Goal: Task Accomplishment & Management: Complete application form

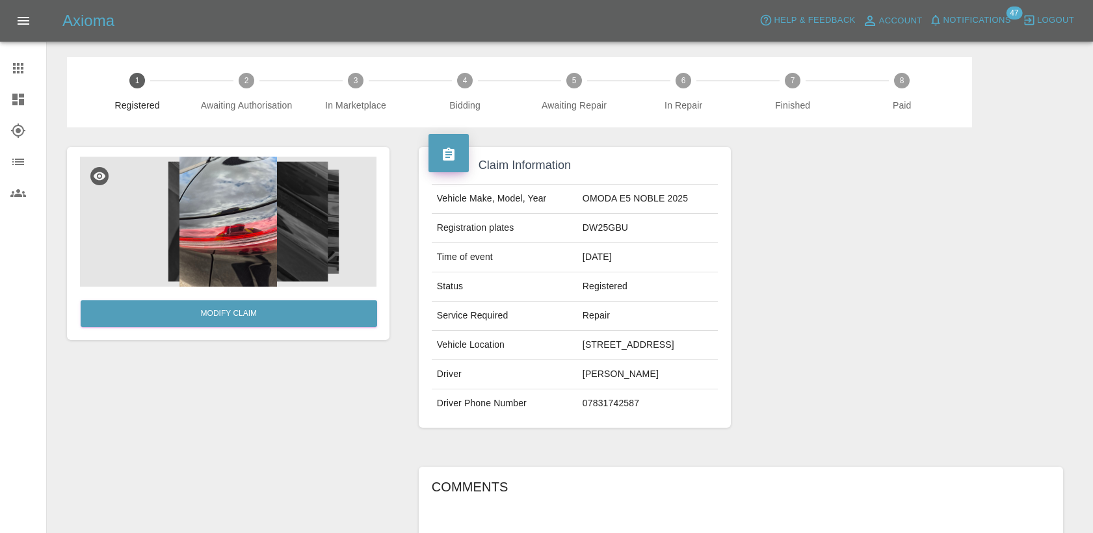
scroll to position [8, 0]
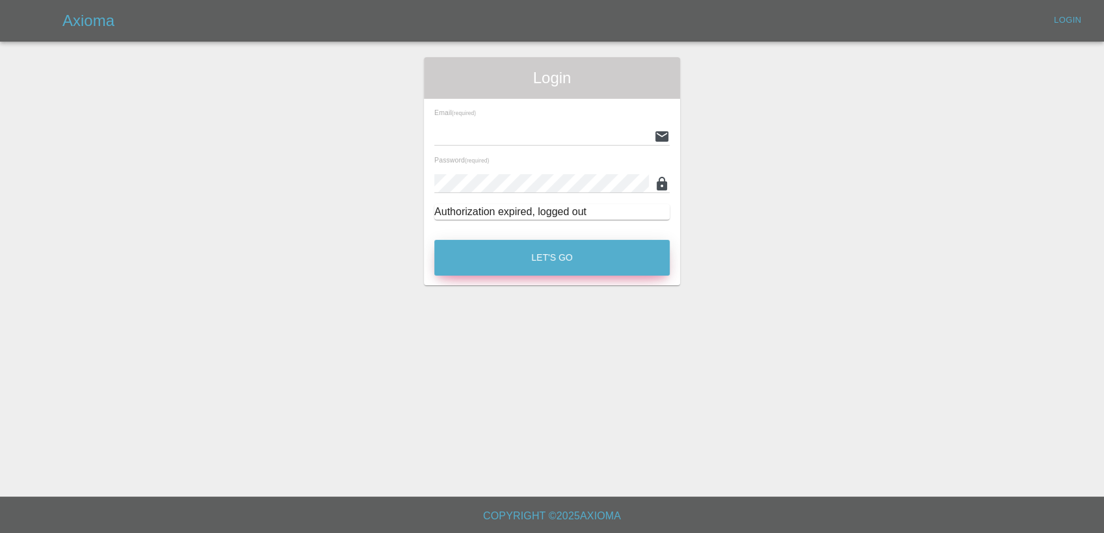
type input "[PERSON_NAME][EMAIL_ADDRESS][PERSON_NAME][DOMAIN_NAME]"
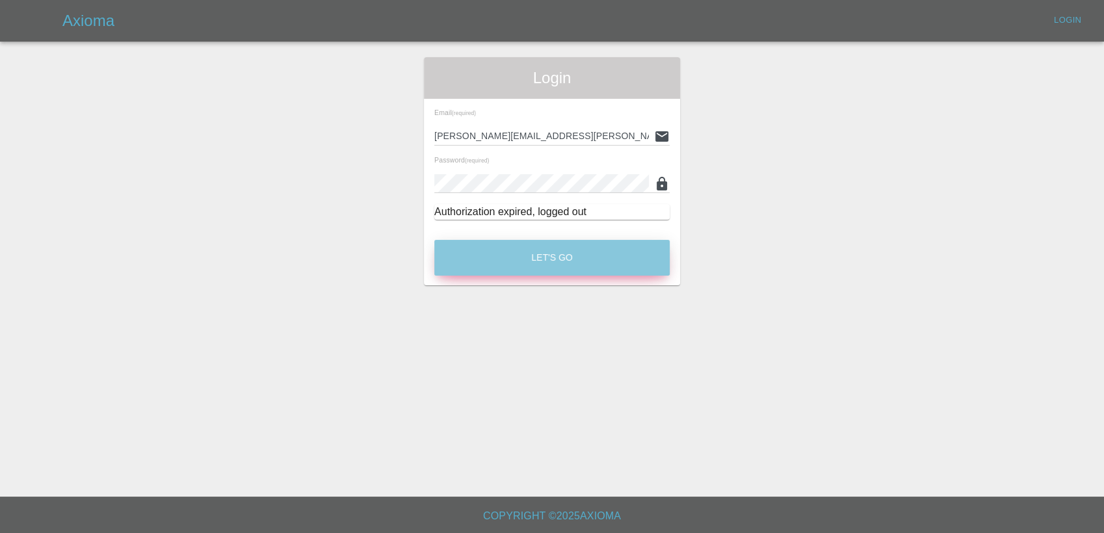
click at [577, 252] on button "Let's Go" at bounding box center [551, 258] width 235 height 36
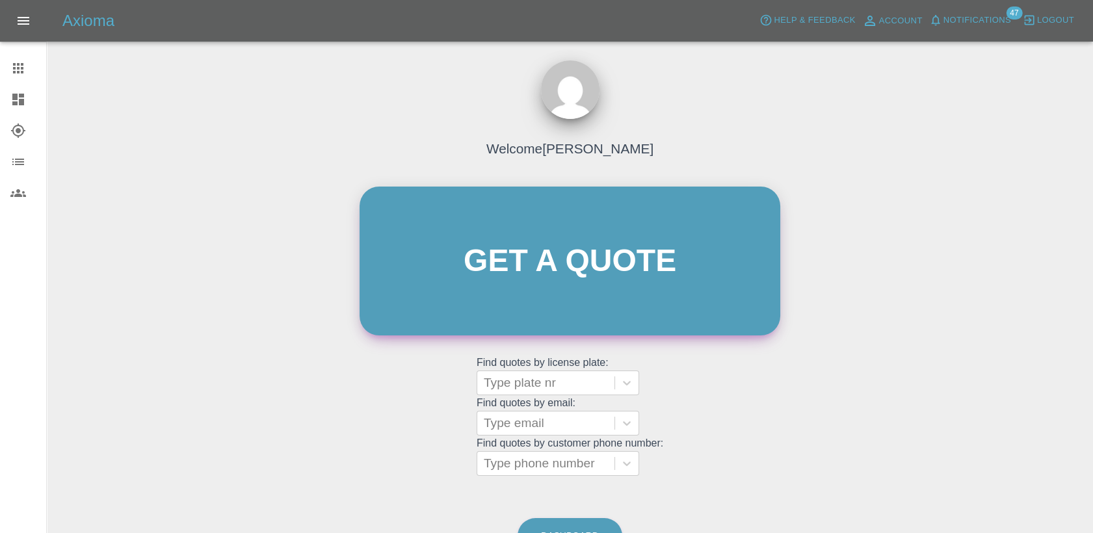
click at [557, 273] on link "Get a quote" at bounding box center [570, 261] width 421 height 149
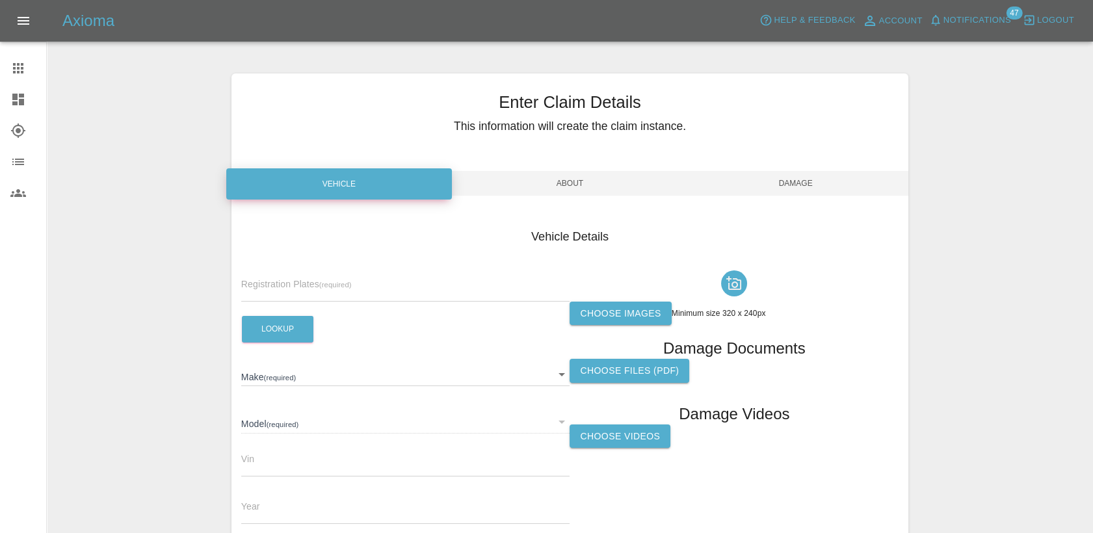
click at [343, 279] on span "Registration Plates (required)" at bounding box center [296, 284] width 111 height 10
click at [340, 284] on input "text" at bounding box center [405, 292] width 329 height 19
paste input "Scratches on door handles Marks on offside doors upholstery Scratch on bonnet"
type input "Scratches on door handles Marks on offside doors upholstery Scratch on bonnet"
paste input "DT25CVV"
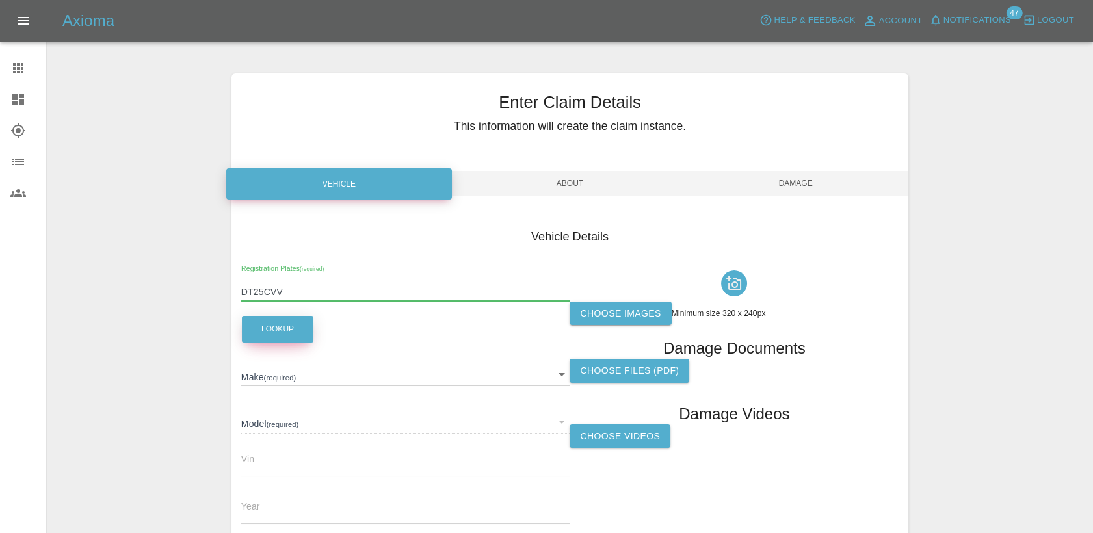
type input "DT25CVV"
click at [295, 325] on button "Lookup" at bounding box center [278, 329] width 72 height 27
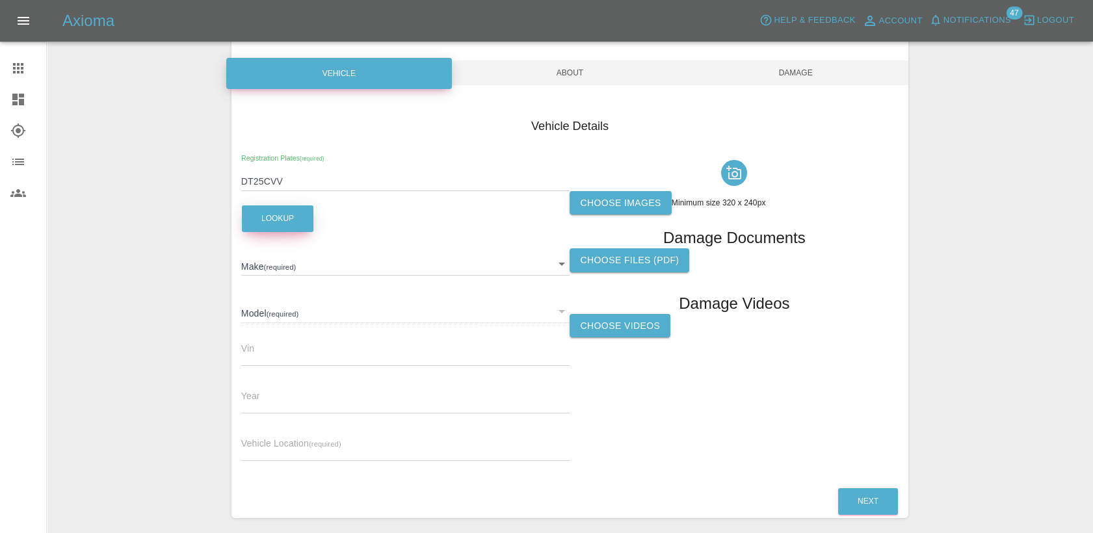
scroll to position [163, 0]
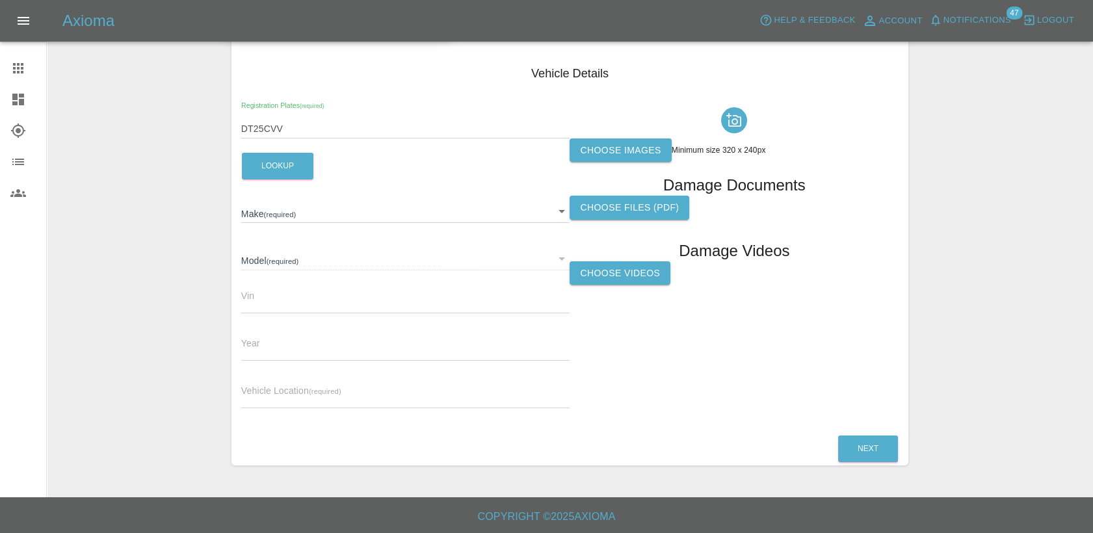
click at [343, 396] on input "text" at bounding box center [405, 399] width 329 height 19
type input "OMODA"
type input "E5 NOBLE"
type input "[US_VEHICLE_IDENTIFICATION_NUMBER]"
type input "2025"
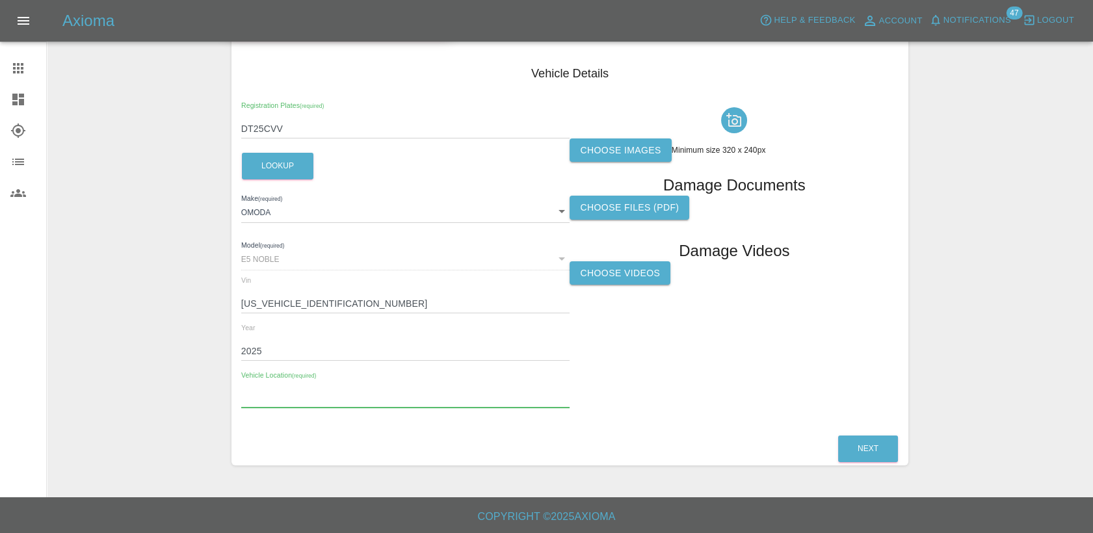
paste input "[STREET_ADDRESS]"
type input "[STREET_ADDRESS]"
click at [618, 141] on label "Choose images" at bounding box center [620, 151] width 101 height 24
click at [0, 0] on input "Choose images" at bounding box center [0, 0] width 0 height 0
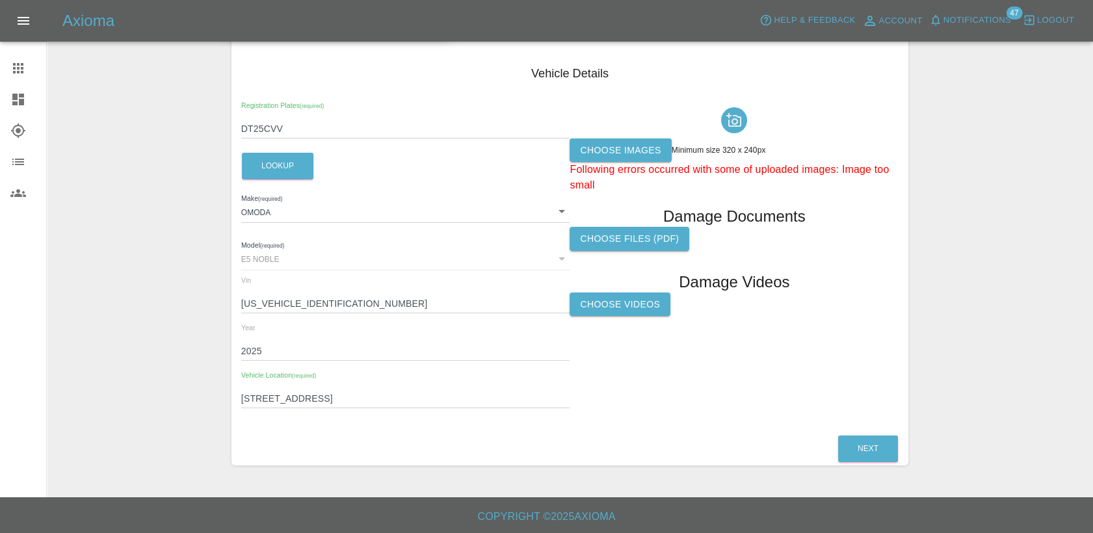
click at [296, 124] on input "DT25CVV" at bounding box center [405, 129] width 329 height 19
drag, startPoint x: 297, startPoint y: 125, endPoint x: 206, endPoint y: 130, distance: 91.2
click at [207, 130] on div "Enter Claim Details This information will create the claim instance. Vehicle Ab…" at bounding box center [569, 188] width 1045 height 588
paste input "W25RUH"
type input "DW25RUH"
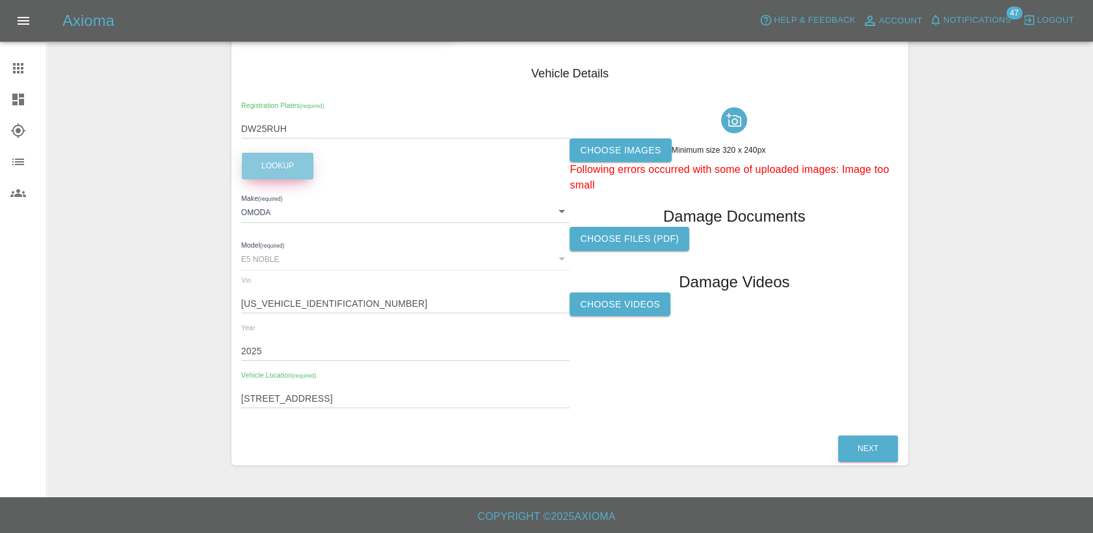
click at [308, 169] on button "Lookup" at bounding box center [278, 166] width 72 height 27
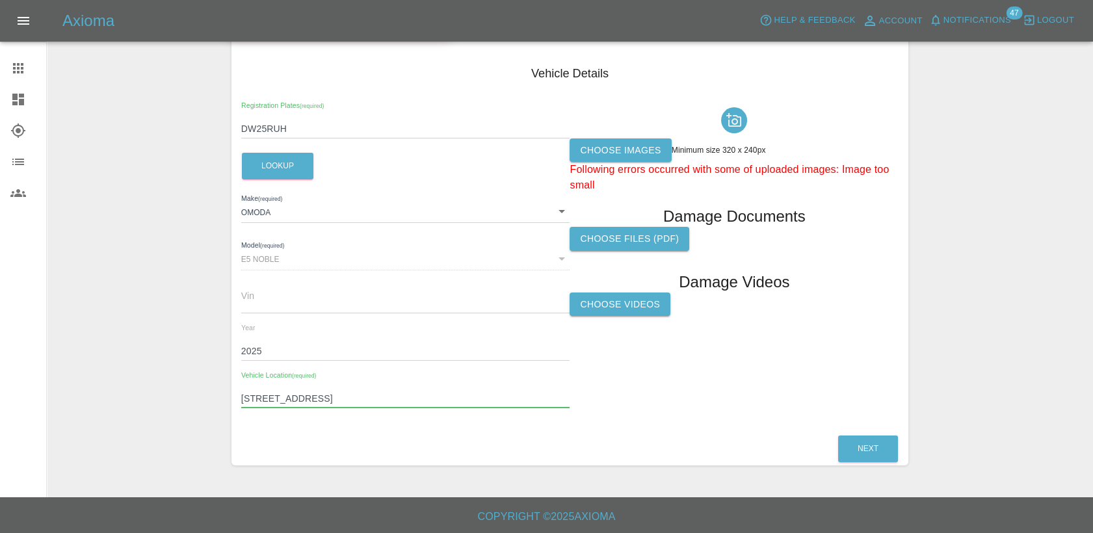
drag, startPoint x: 490, startPoint y: 398, endPoint x: 153, endPoint y: 388, distance: 337.0
click at [153, 388] on div "Enter Claim Details This information will create the claim instance. Vehicle Ab…" at bounding box center [569, 188] width 1045 height 588
paste input "[STREET_ADDRESS]"
type input "[STREET_ADDRESS]"
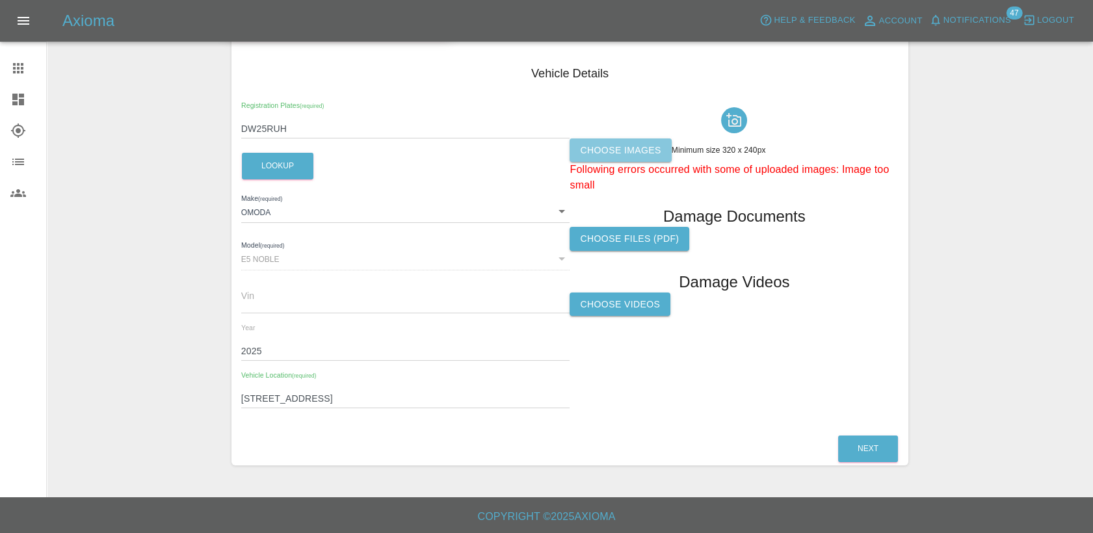
click at [620, 146] on label "Choose images" at bounding box center [620, 151] width 101 height 24
click at [0, 0] on input "Choose images" at bounding box center [0, 0] width 0 height 0
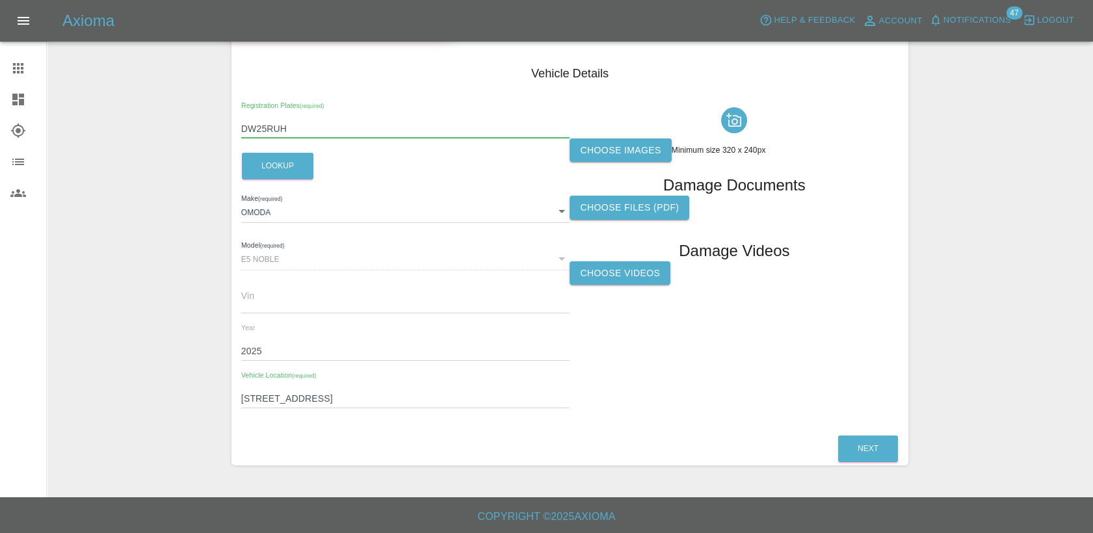
drag, startPoint x: 285, startPoint y: 125, endPoint x: 225, endPoint y: 113, distance: 61.1
click at [225, 113] on div "Enter Claim Details This information will create the claim instance. Vehicle Ab…" at bounding box center [570, 188] width 696 height 588
click at [624, 150] on label "Choose images" at bounding box center [620, 151] width 101 height 24
click at [0, 0] on input "Choose images" at bounding box center [0, 0] width 0 height 0
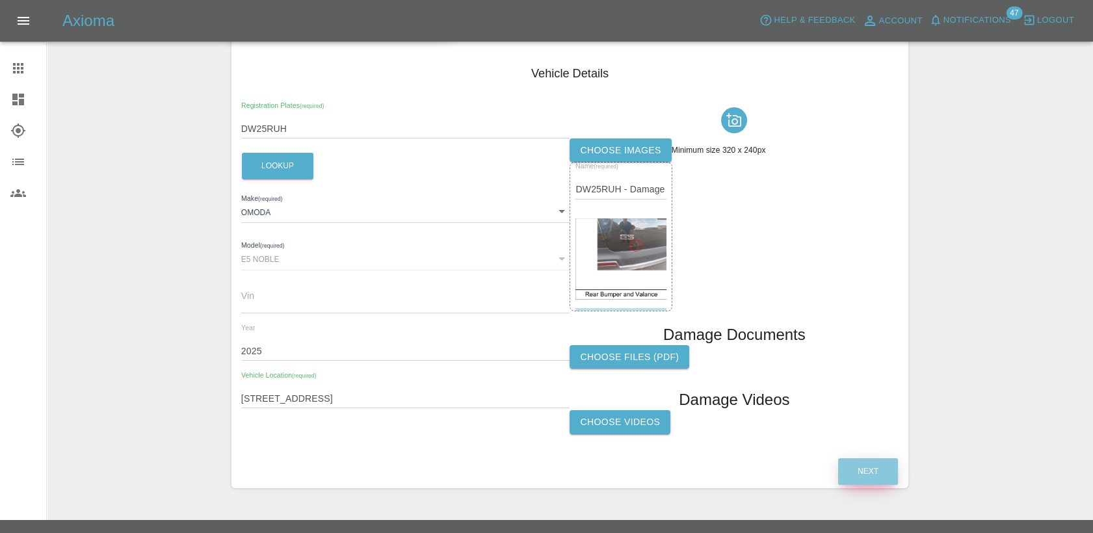
click at [864, 468] on button "Next" at bounding box center [868, 471] width 60 height 27
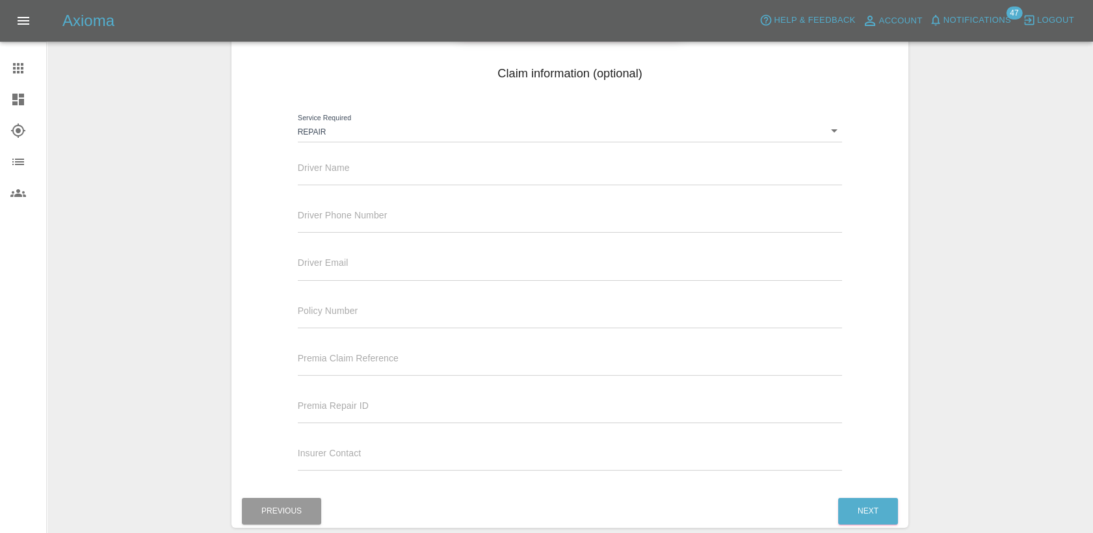
click at [453, 164] on div "Driver Name" at bounding box center [570, 167] width 545 height 36
click at [432, 163] on div "Driver Name" at bounding box center [570, 167] width 545 height 36
click at [360, 176] on input "text" at bounding box center [570, 175] width 545 height 19
paste input "[PERSON_NAME]"
type input "[PERSON_NAME]"
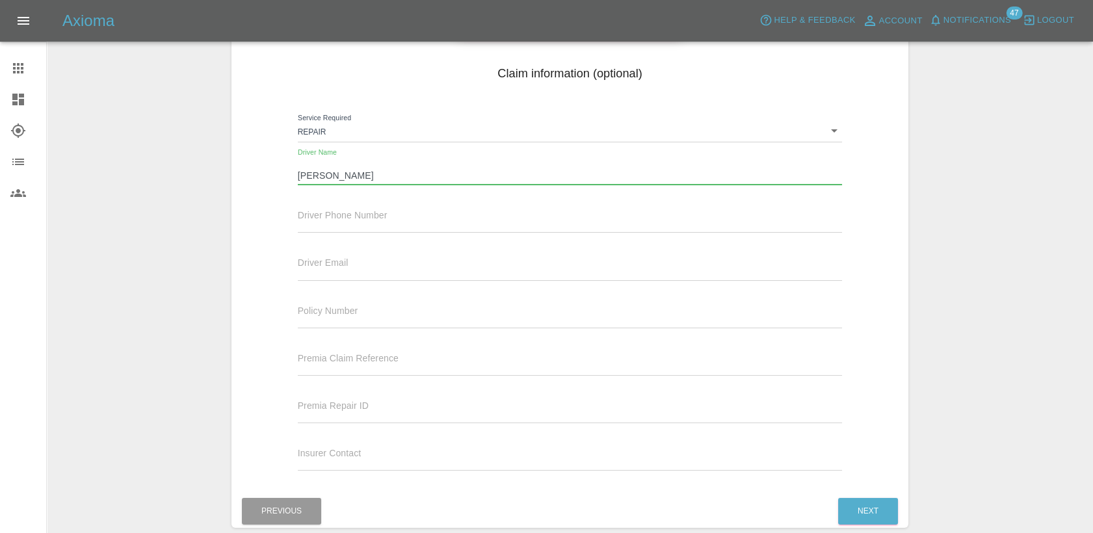
click at [507, 230] on input "text" at bounding box center [570, 223] width 545 height 19
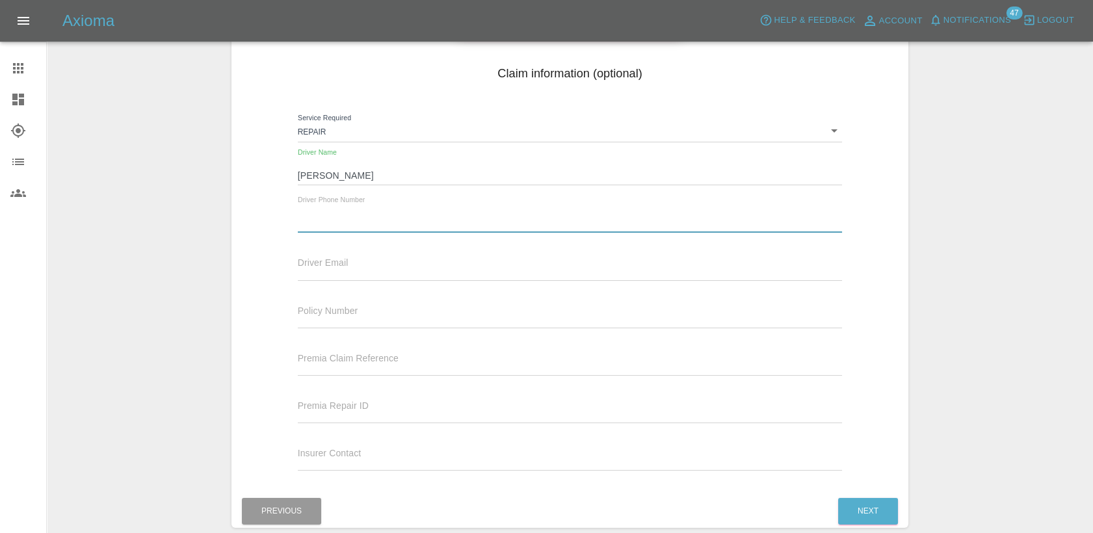
paste input "07940501262"
type input "07940501262"
click at [863, 509] on button "Next" at bounding box center [868, 511] width 60 height 27
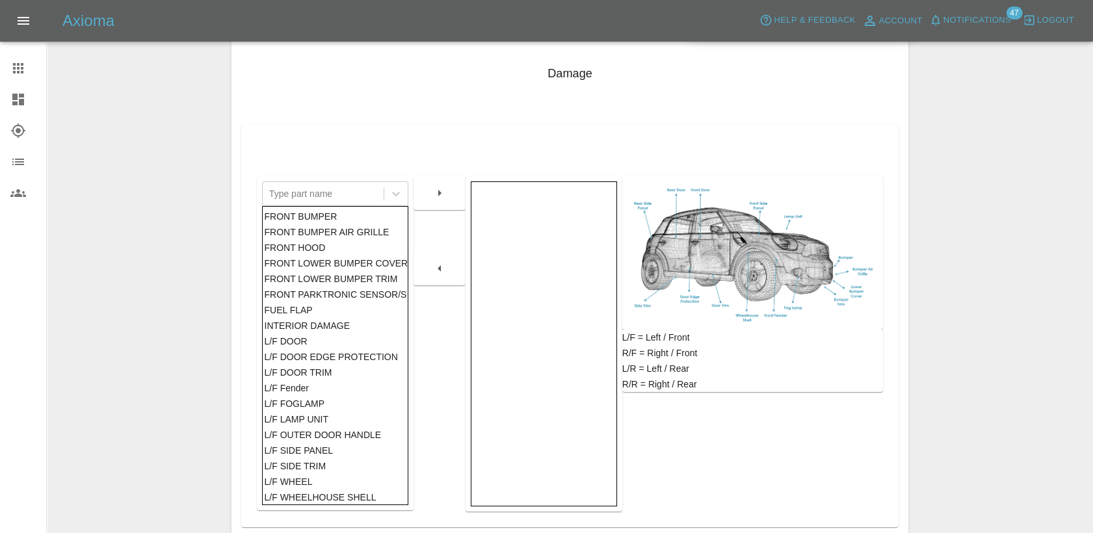
scroll to position [750, 0]
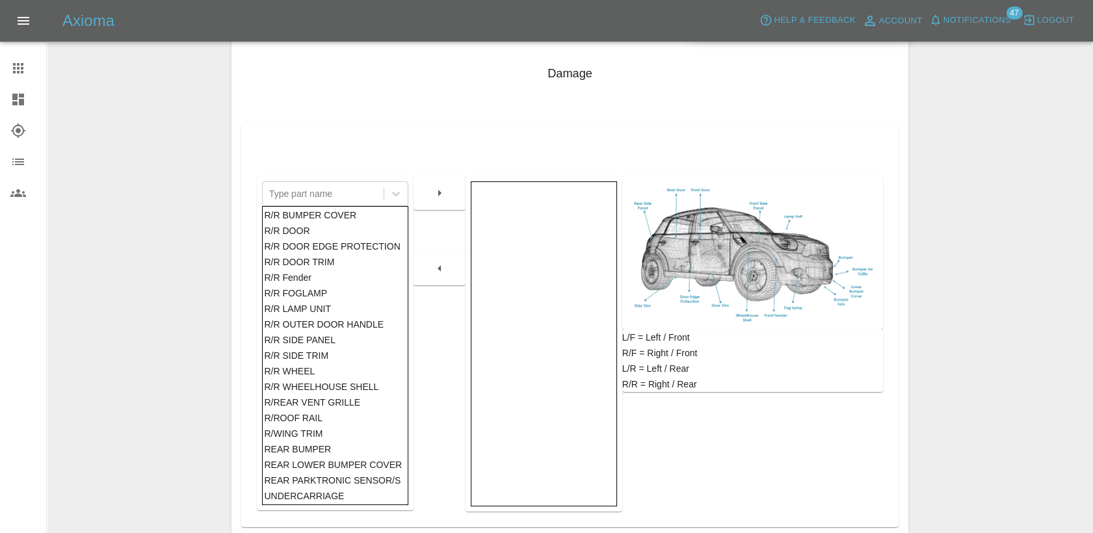
click at [327, 448] on div "REAR BUMPER" at bounding box center [335, 450] width 142 height 16
click at [332, 189] on div at bounding box center [323, 194] width 108 height 18
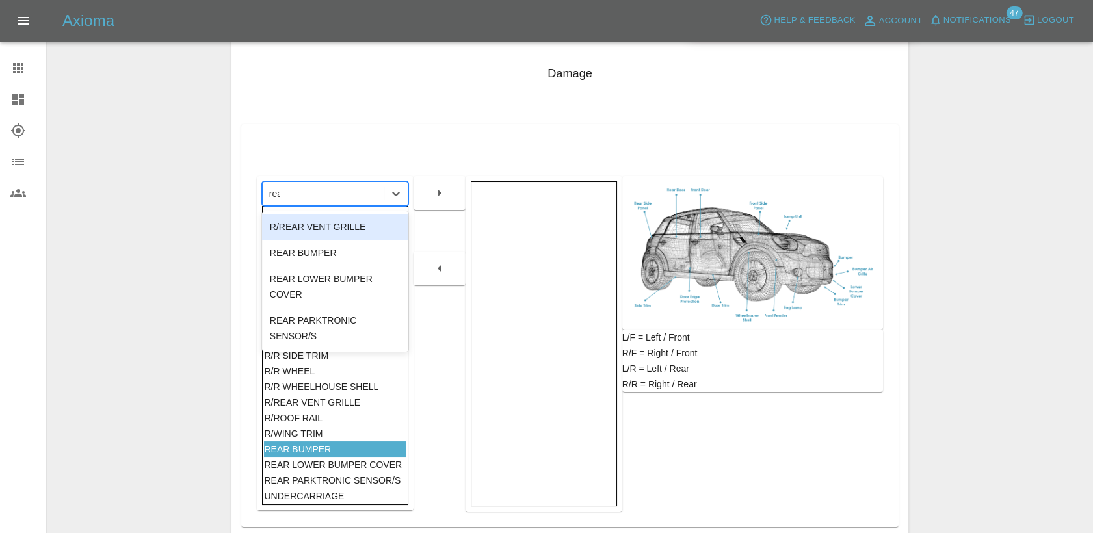
type input "rear"
click at [335, 246] on div "REAR BUMPER" at bounding box center [335, 253] width 146 height 26
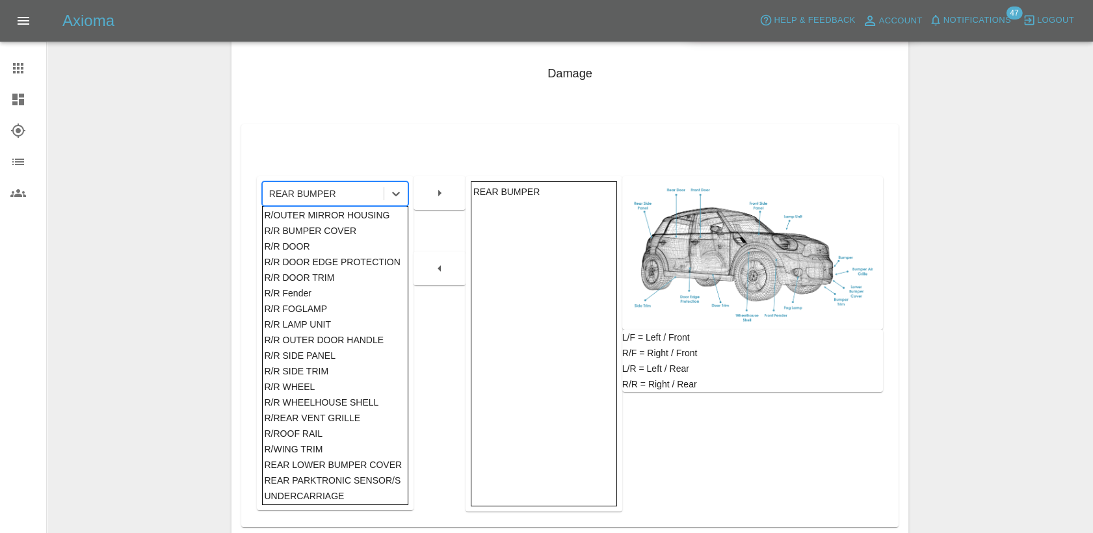
scroll to position [271, 0]
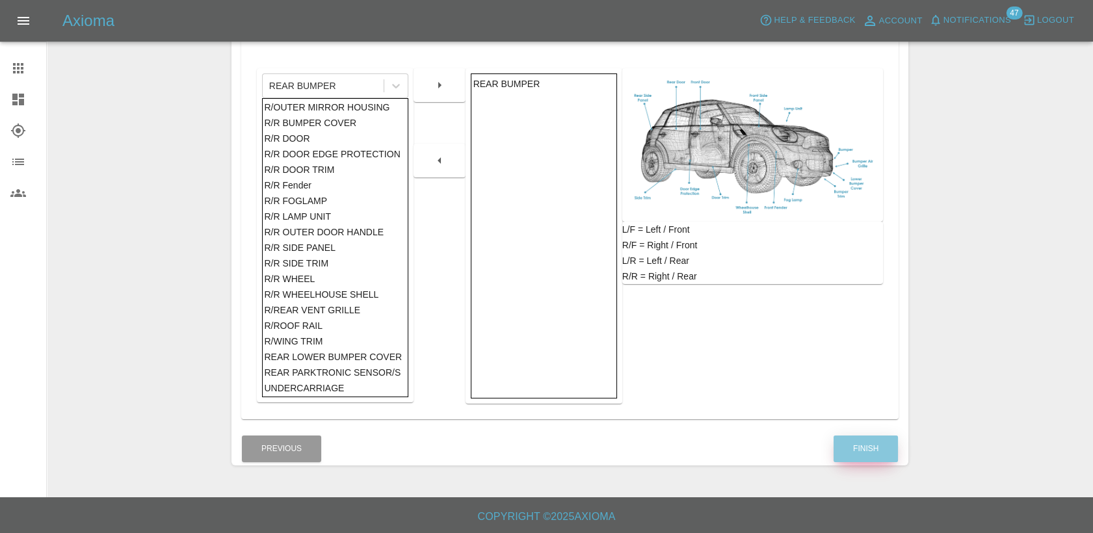
click at [874, 447] on button "Finish" at bounding box center [866, 449] width 64 height 27
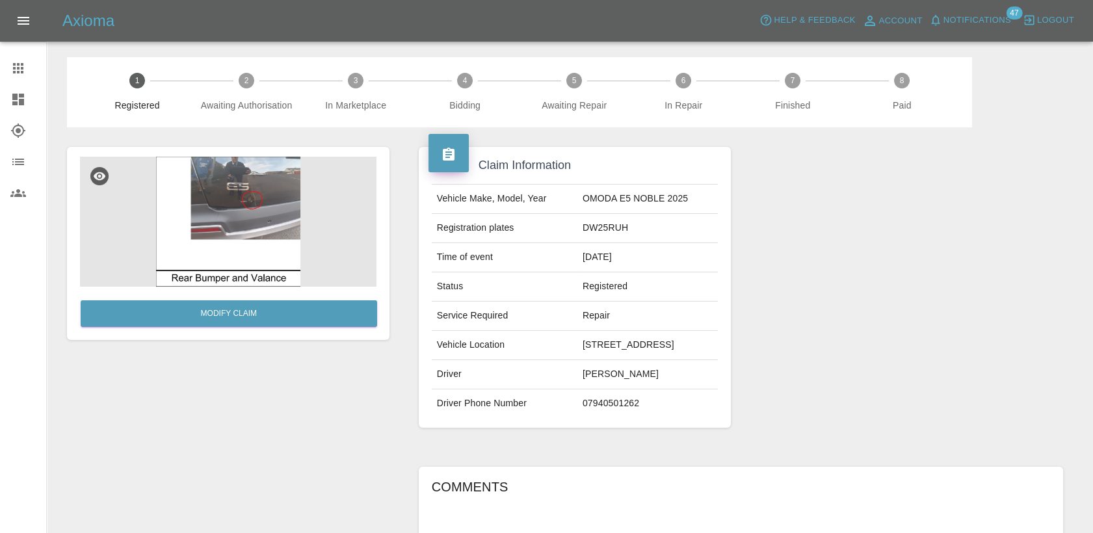
scroll to position [231, 0]
